Goal: Task Accomplishment & Management: Use online tool/utility

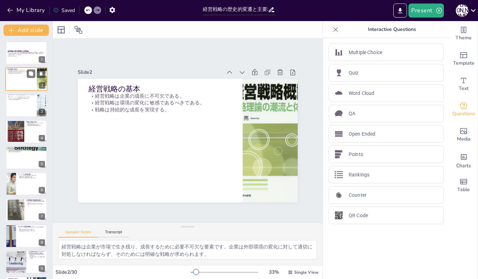
checkbox input "true"
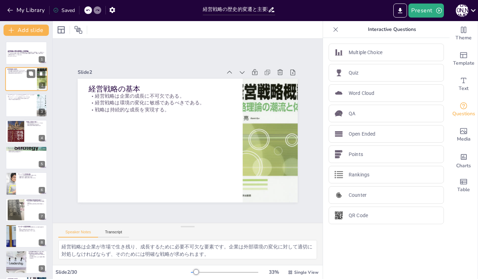
checkbox input "true"
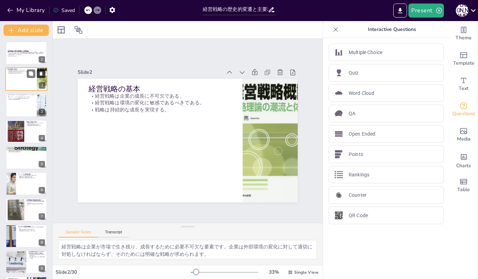
checkbox input "true"
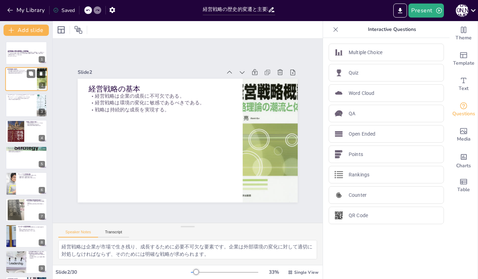
checkbox input "true"
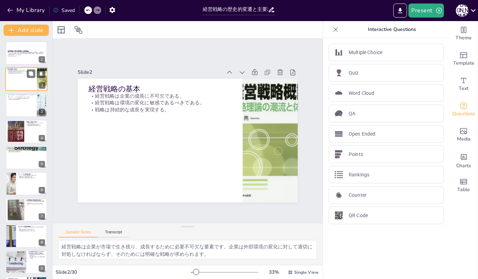
checkbox input "true"
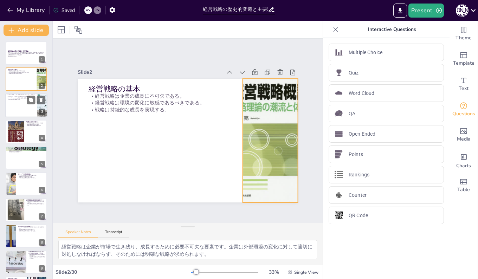
checkbox input "true"
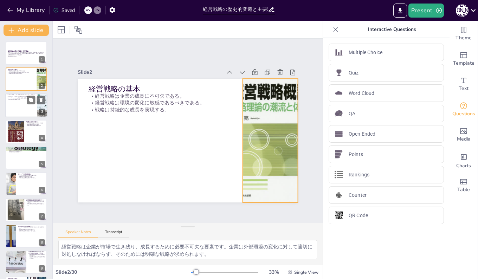
checkbox input "true"
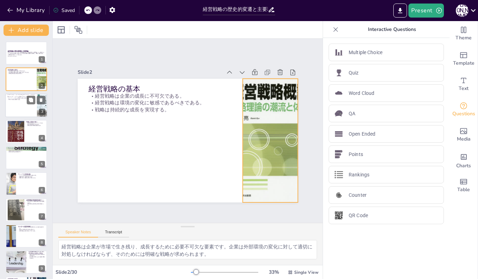
checkbox input "true"
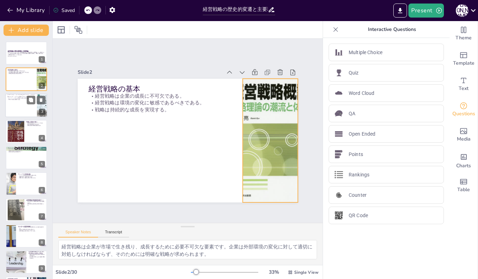
checkbox input "true"
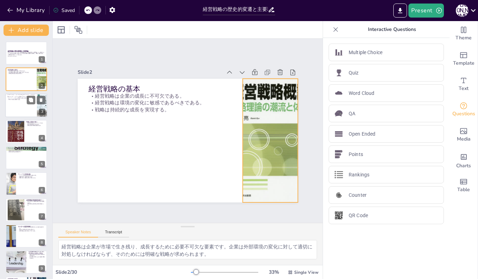
checkbox input "true"
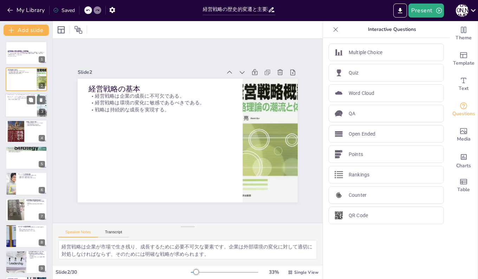
click at [26, 110] on div at bounding box center [26, 105] width 42 height 24
checkbox input "true"
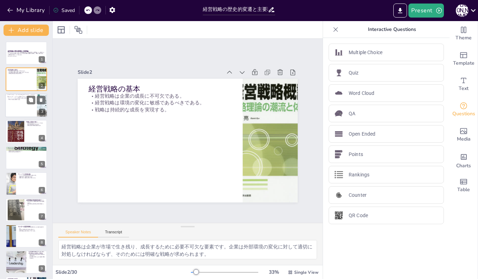
checkbox input "true"
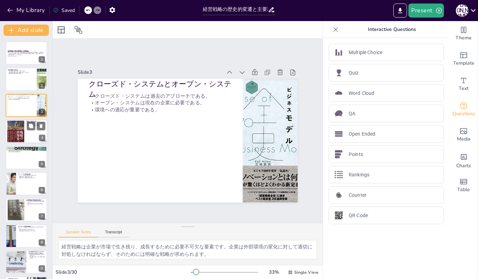
checkbox input "true"
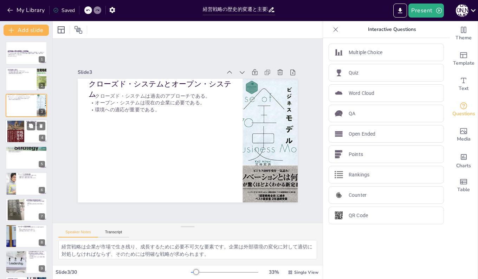
checkbox input "true"
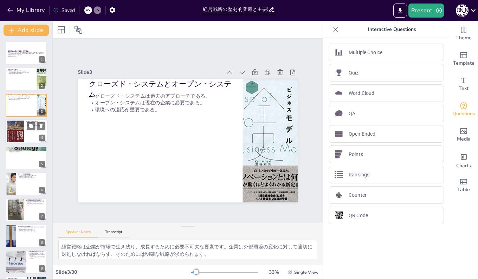
checkbox input "true"
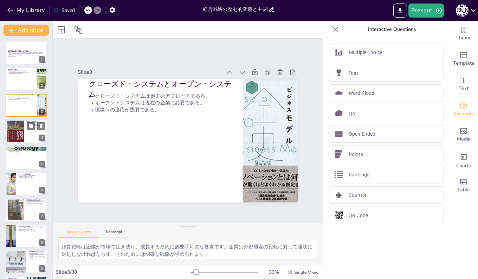
checkbox input "true"
click at [26, 126] on p "戦略と戦術の理解が重要である。" at bounding box center [35, 125] width 19 height 1
checkbox input "true"
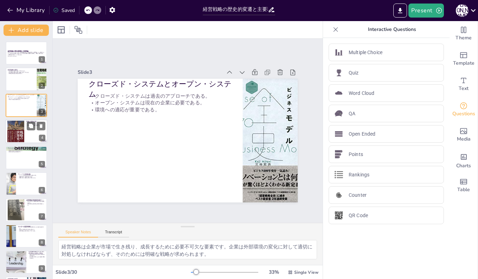
checkbox input "true"
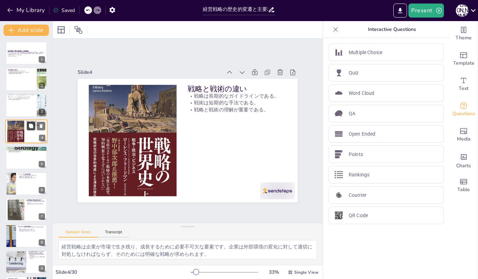
checkbox input "true"
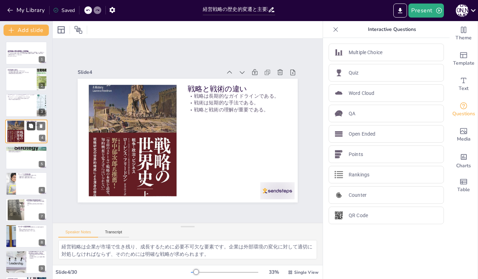
checkbox input "true"
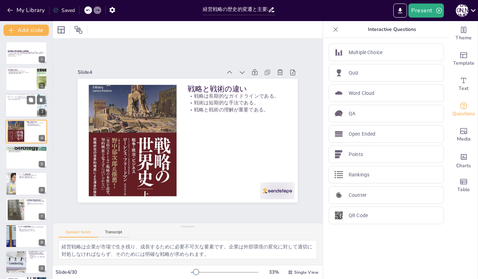
checkbox input "true"
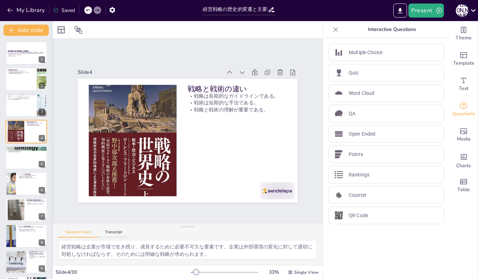
checkbox input "true"
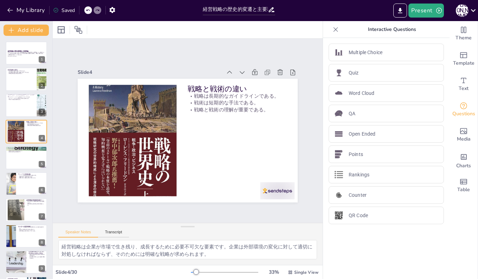
checkbox input "true"
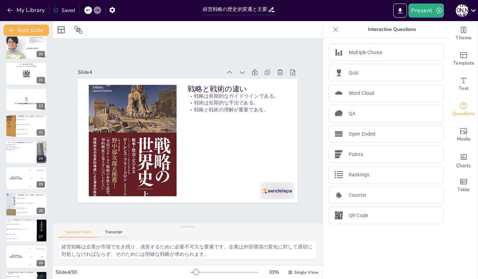
scroll to position [549, 0]
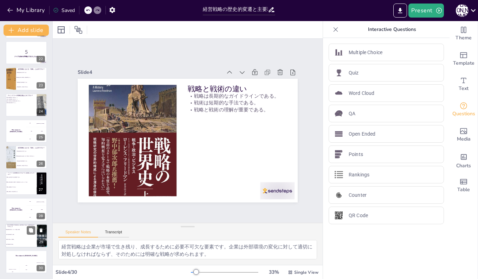
checkbox input "true"
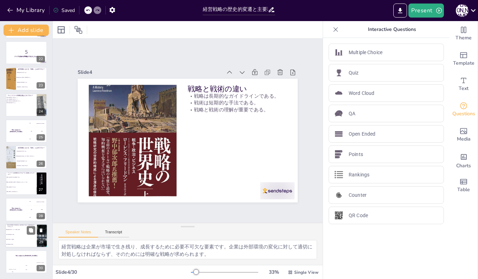
checkbox input "true"
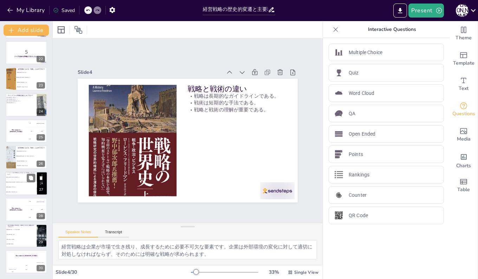
checkbox input "true"
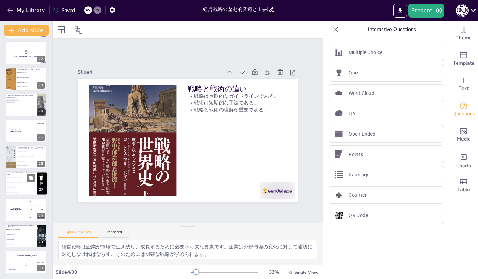
checkbox input "true"
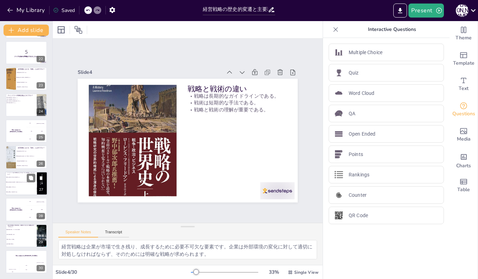
checkbox input "true"
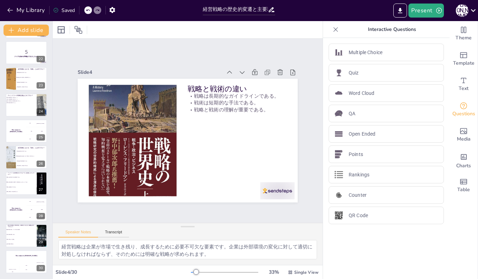
checkbox input "true"
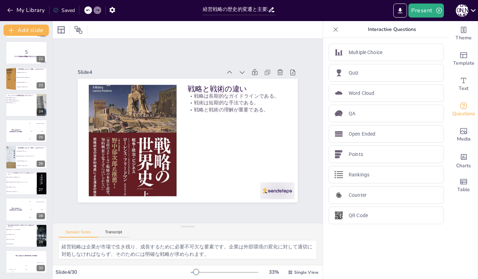
checkbox input "true"
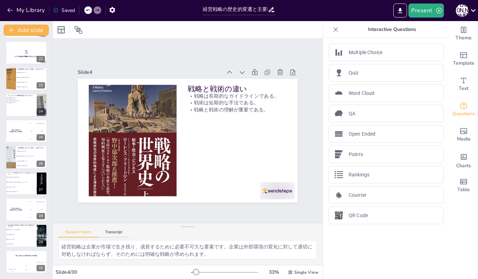
checkbox input "true"
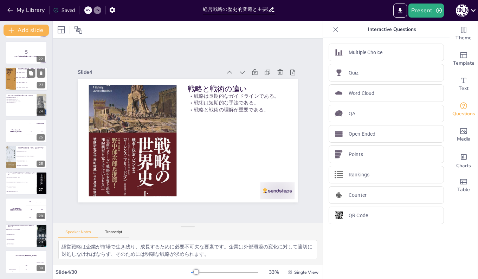
checkbox input "true"
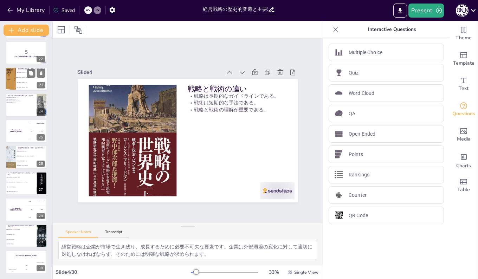
checkbox input "true"
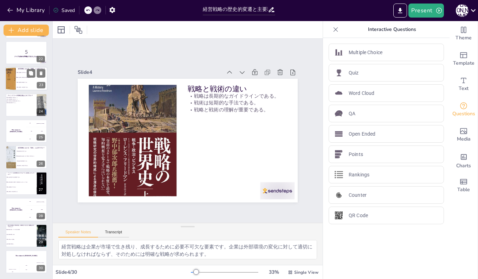
checkbox input "true"
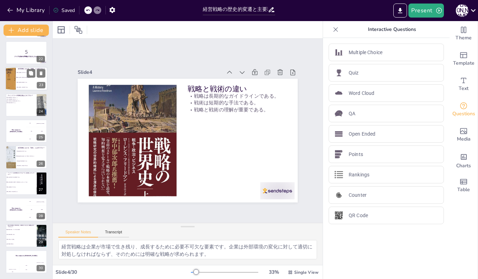
checkbox input "true"
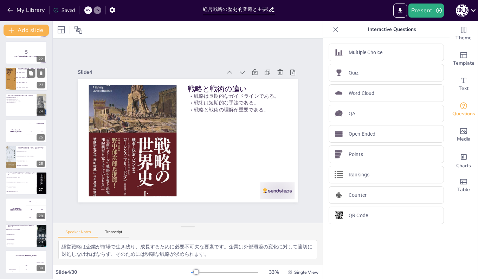
checkbox input "true"
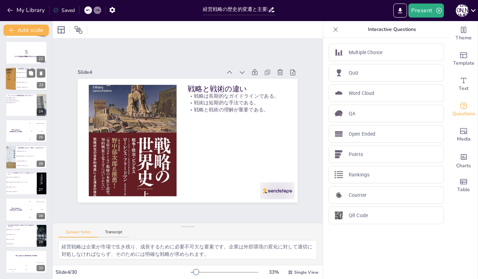
checkbox input "true"
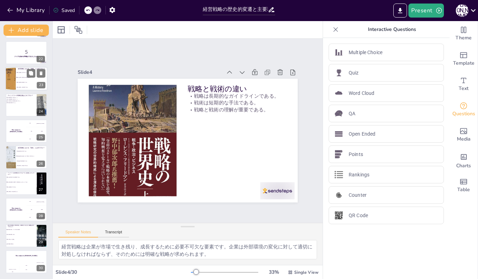
checkbox input "true"
click at [18, 82] on span "戦略は経営資源の配分である。" at bounding box center [32, 82] width 30 height 1
checkbox input "true"
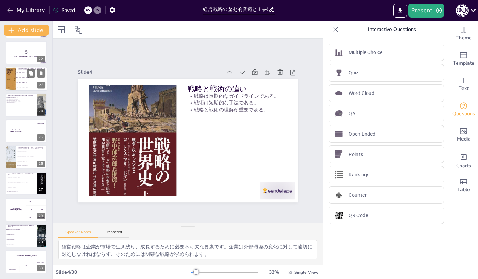
checkbox input "true"
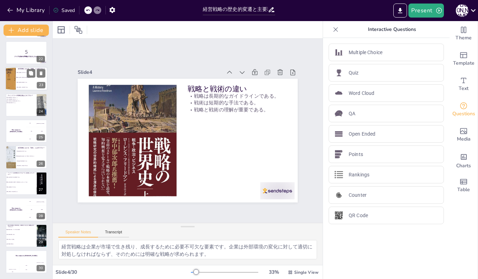
checkbox input "true"
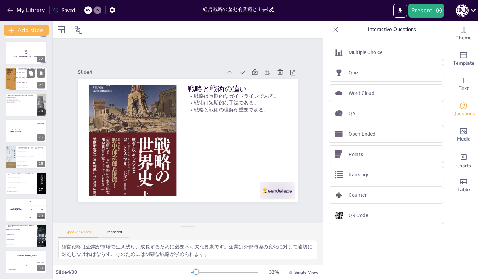
scroll to position [470, 0]
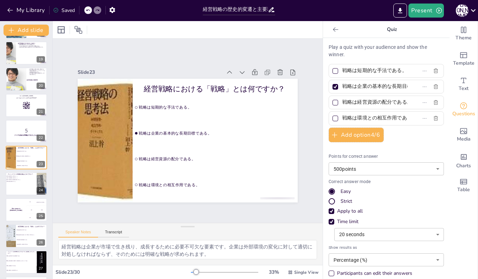
checkbox input "true"
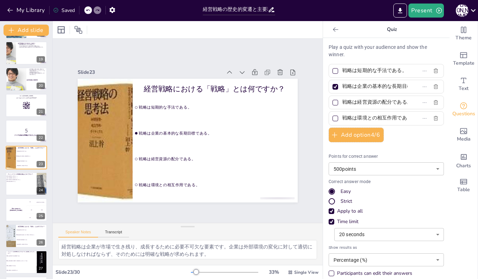
checkbox input "true"
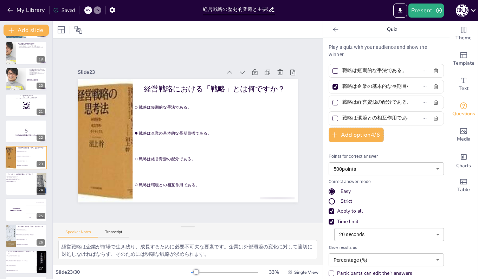
checkbox input "true"
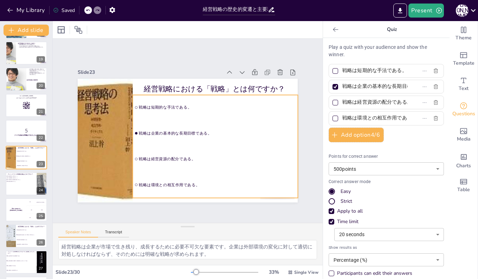
checkbox input "true"
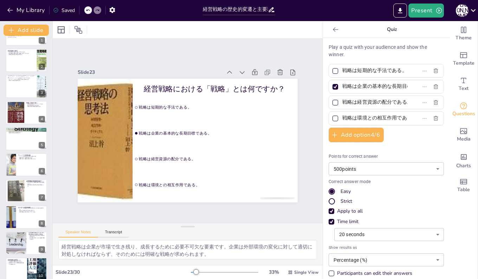
scroll to position [0, 0]
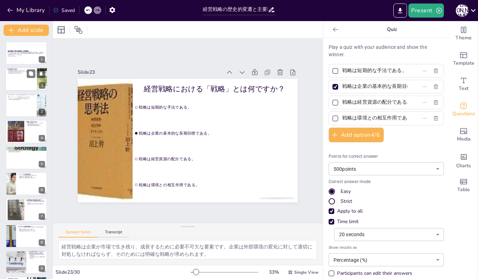
click at [19, 77] on div at bounding box center [26, 79] width 42 height 24
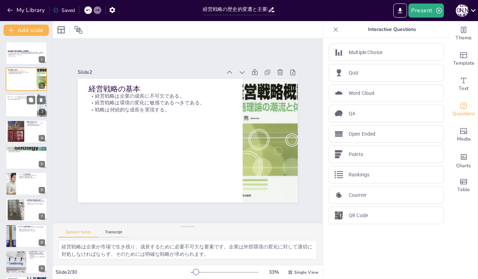
click at [23, 114] on div at bounding box center [26, 105] width 42 height 24
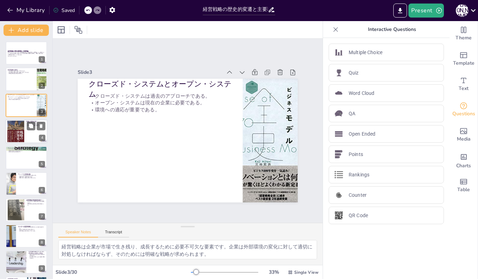
click at [25, 133] on div at bounding box center [26, 131] width 42 height 24
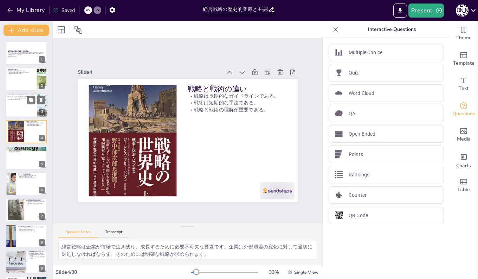
click at [24, 111] on div at bounding box center [26, 105] width 42 height 24
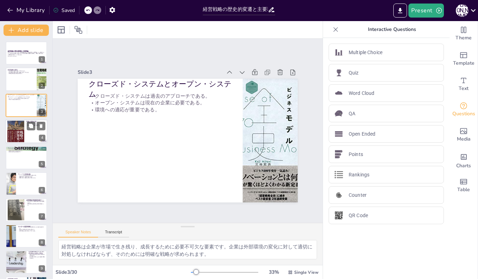
click at [24, 135] on div at bounding box center [15, 131] width 17 height 24
